Goal: Transaction & Acquisition: Purchase product/service

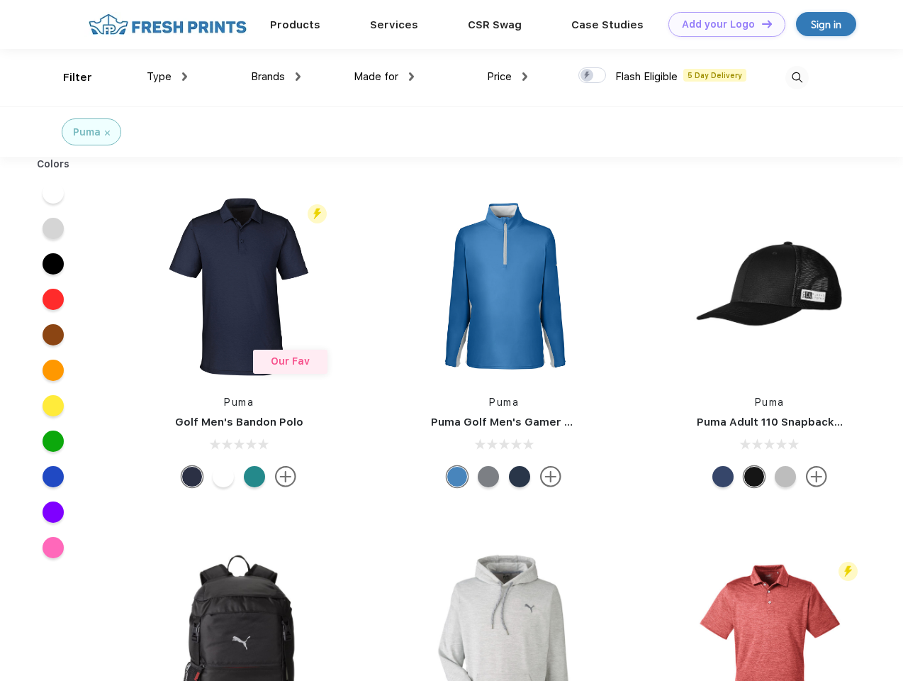
click at [722, 24] on link "Add your Logo Design Tool" at bounding box center [727, 24] width 117 height 25
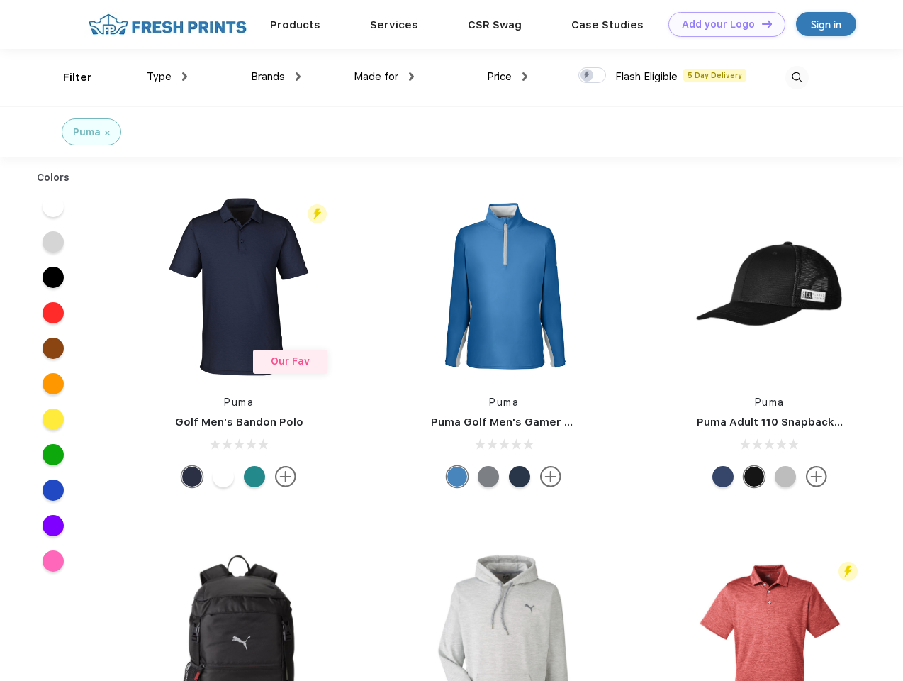
click at [0, 0] on div "Design Tool" at bounding box center [0, 0] width 0 height 0
click at [761, 23] on link "Add your Logo Design Tool" at bounding box center [727, 24] width 117 height 25
click at [68, 77] on div "Filter" at bounding box center [77, 77] width 29 height 16
click at [167, 77] on span "Type" at bounding box center [159, 76] width 25 height 13
click at [276, 77] on span "Brands" at bounding box center [268, 76] width 34 height 13
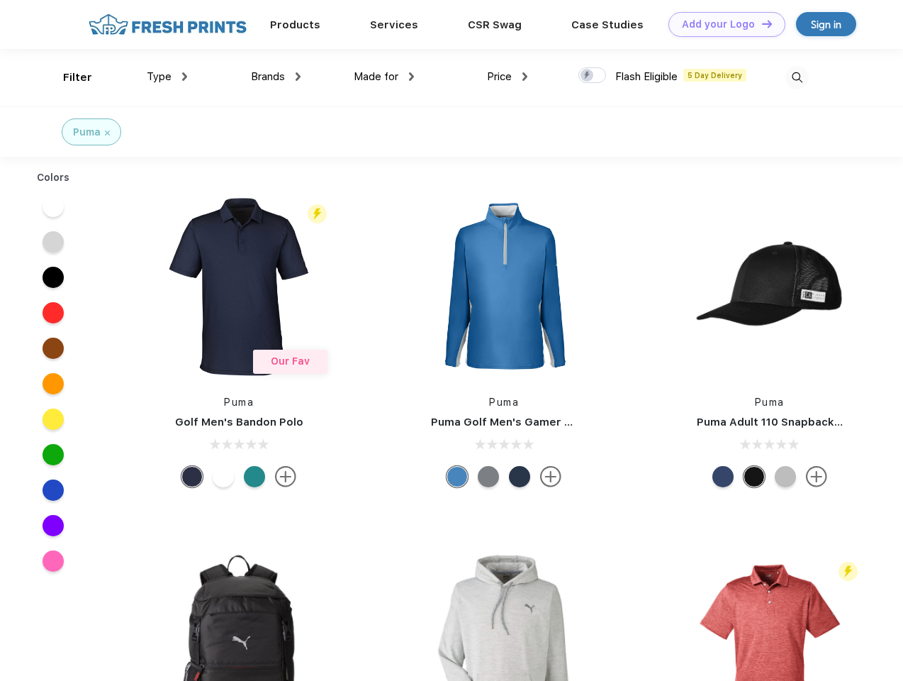
click at [384, 77] on span "Made for" at bounding box center [376, 76] width 45 height 13
click at [508, 77] on span "Price" at bounding box center [499, 76] width 25 height 13
click at [593, 76] on div at bounding box center [593, 75] width 28 height 16
click at [588, 76] on input "checkbox" at bounding box center [583, 71] width 9 height 9
click at [797, 77] on img at bounding box center [797, 77] width 23 height 23
